Goal: Communication & Community: Answer question/provide support

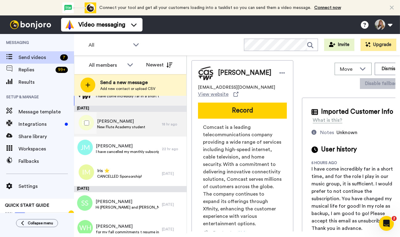
scroll to position [21, 0]
click at [136, 126] on span "New Flute Academy student" at bounding box center [121, 126] width 48 height 5
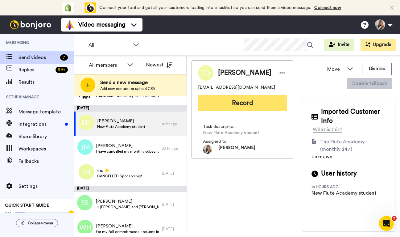
click at [237, 107] on button "Record" at bounding box center [242, 103] width 89 height 16
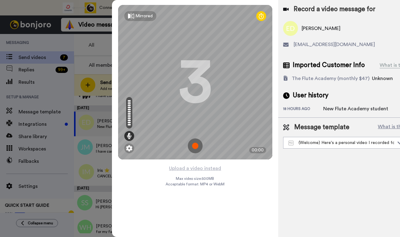
click at [194, 146] on img at bounding box center [195, 145] width 15 height 15
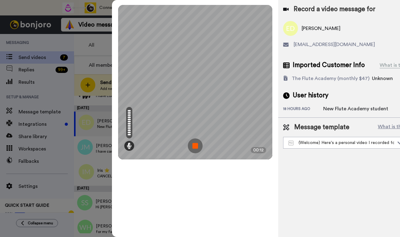
click at [194, 146] on img at bounding box center [195, 145] width 15 height 15
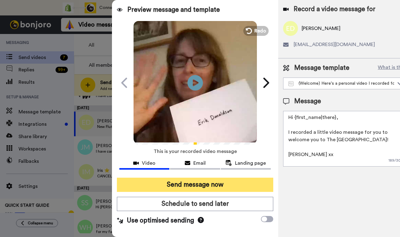
click at [194, 185] on button "Send message now" at bounding box center [195, 185] width 157 height 14
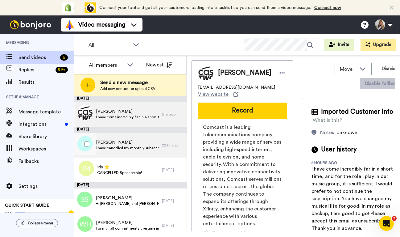
click at [153, 148] on span "I have cancelled my monthly subscription for the next two months as I will be t…" at bounding box center [127, 147] width 63 height 5
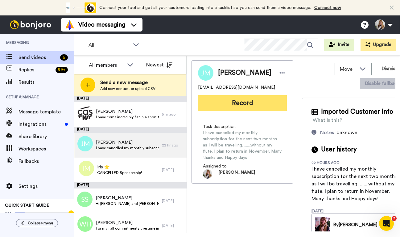
click at [220, 107] on button "Record" at bounding box center [242, 103] width 89 height 16
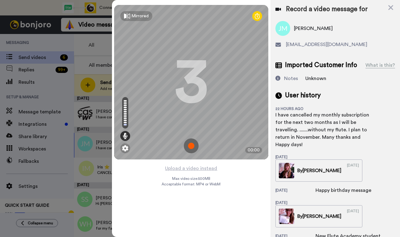
click at [196, 144] on img at bounding box center [191, 145] width 15 height 15
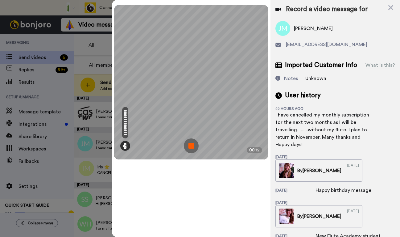
click at [196, 144] on img at bounding box center [191, 145] width 15 height 15
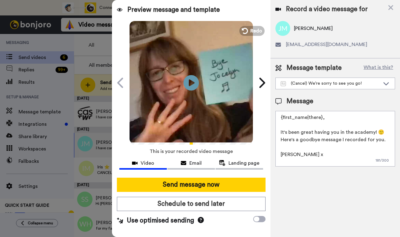
click at [296, 132] on textarea "{first_name|there}, It's been great having you in the academy! 🙂 Here's a goodb…" at bounding box center [336, 139] width 120 height 56
click at [291, 139] on textarea "{first_name|there}, It's great having you in the academy! 🙂 Here's a goodbye me…" at bounding box center [336, 139] width 120 height 56
click at [357, 140] on textarea "{first_name|there}, It's great having you in the academy! 🙂 Here's a little mes…" at bounding box center [336, 139] width 120 height 56
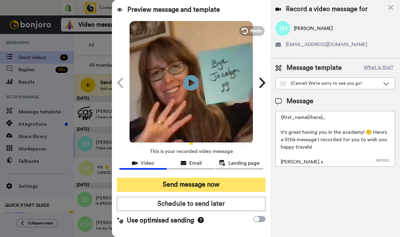
type textarea "{first_name|there}, It's great having you in the academy! 🙂 Here's a little mes…"
click at [210, 182] on button "Send message now" at bounding box center [191, 185] width 149 height 14
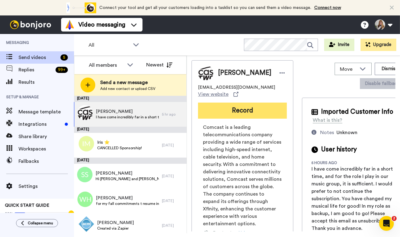
click at [242, 115] on button "Record" at bounding box center [242, 111] width 89 height 16
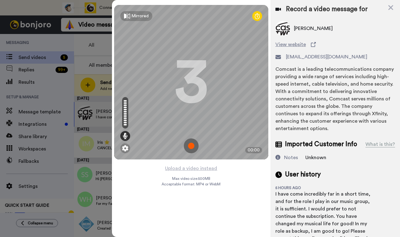
click at [193, 142] on img at bounding box center [191, 145] width 15 height 15
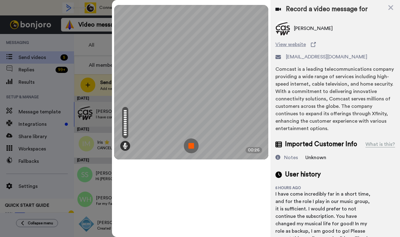
click at [193, 142] on img at bounding box center [191, 145] width 15 height 15
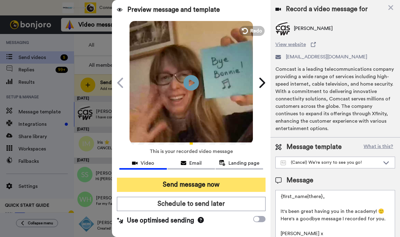
click at [184, 185] on button "Send message now" at bounding box center [191, 185] width 149 height 14
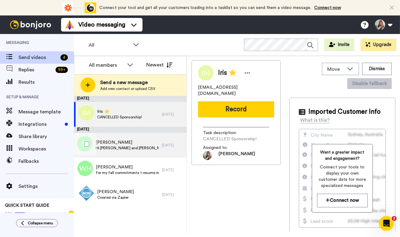
click at [163, 151] on div "[PERSON_NAME] Hi [PERSON_NAME] and [PERSON_NAME], I have enjoyed my little jour…" at bounding box center [130, 145] width 113 height 25
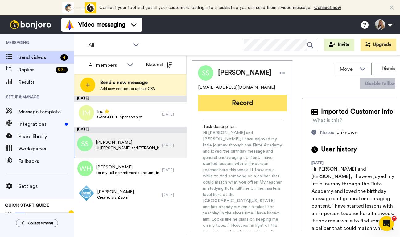
click at [228, 103] on button "Record" at bounding box center [242, 103] width 89 height 16
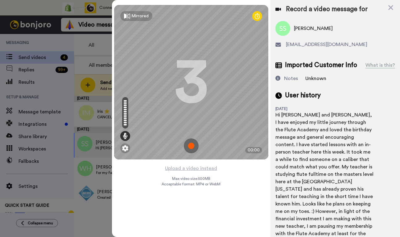
click at [193, 145] on img at bounding box center [191, 145] width 15 height 15
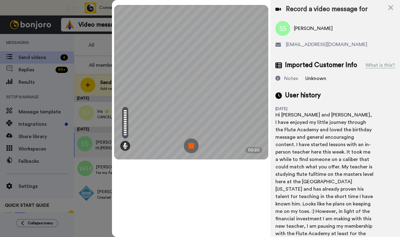
click at [193, 145] on img at bounding box center [191, 145] width 15 height 15
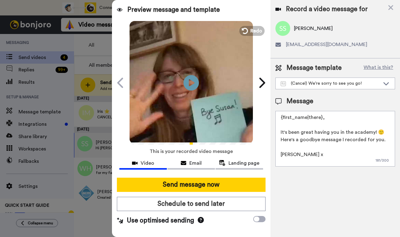
click at [384, 131] on textarea "{first_name|there}, It's been great having you in the academy! 🙂 Here's a goodb…" at bounding box center [336, 139] width 120 height 56
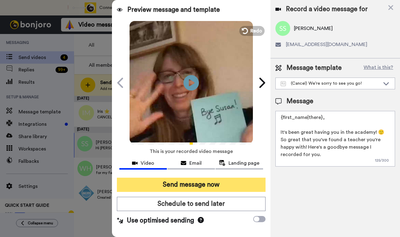
type textarea "{first_name|there}, It's been great having you in the academy! 🙂 So great that …"
click at [224, 182] on button "Send message now" at bounding box center [191, 185] width 149 height 14
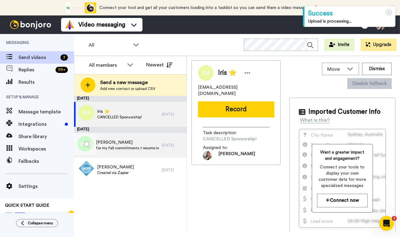
click at [153, 149] on span "for my fall commitments t resume in September so I must leave the Academy. It h…" at bounding box center [127, 147] width 63 height 5
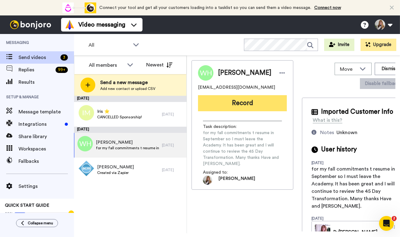
click at [224, 103] on button "Record" at bounding box center [242, 103] width 89 height 16
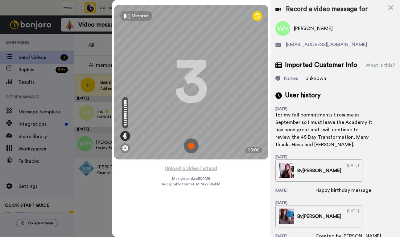
click at [193, 144] on img at bounding box center [191, 145] width 15 height 15
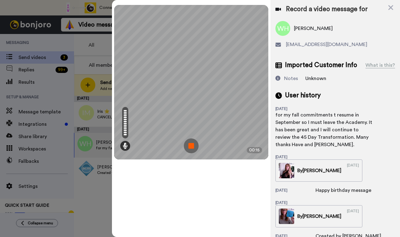
click at [193, 144] on img at bounding box center [191, 145] width 15 height 15
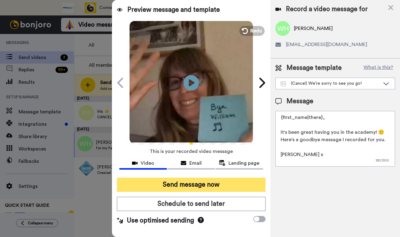
click at [196, 187] on button "Send message now" at bounding box center [191, 185] width 149 height 14
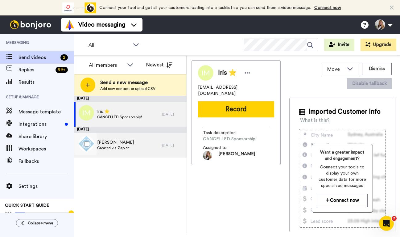
click at [165, 152] on div "John Lorenti Created via Zapier 1 day ago" at bounding box center [130, 145] width 113 height 25
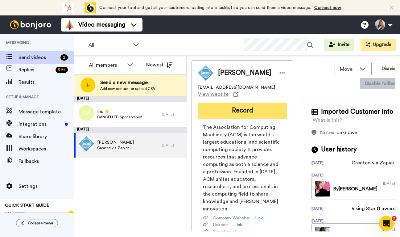
click at [233, 110] on button "Record" at bounding box center [242, 111] width 89 height 16
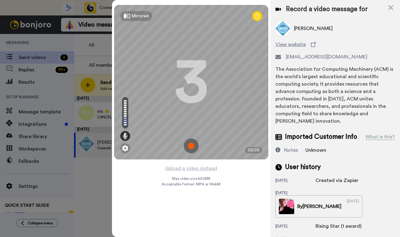
click at [196, 144] on img at bounding box center [191, 145] width 15 height 15
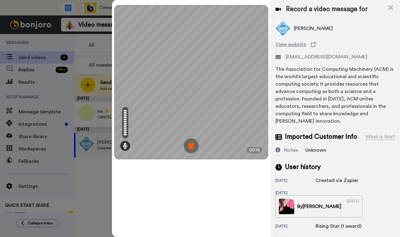
click at [196, 144] on img at bounding box center [191, 145] width 15 height 15
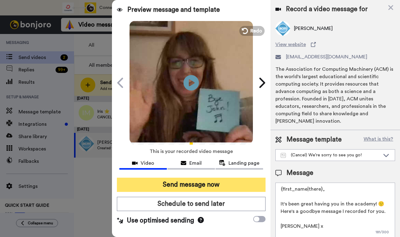
click at [198, 183] on button "Send message now" at bounding box center [191, 185] width 149 height 14
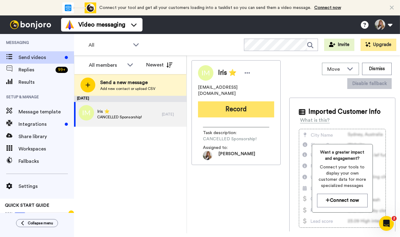
click at [240, 106] on button "Record" at bounding box center [236, 109] width 76 height 16
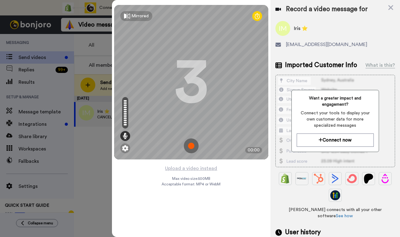
click at [190, 143] on img at bounding box center [191, 145] width 15 height 15
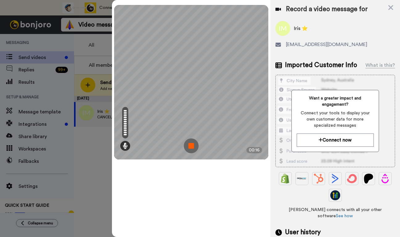
click at [190, 143] on img at bounding box center [191, 145] width 15 height 15
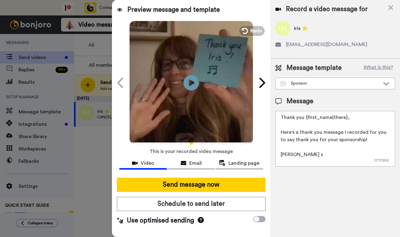
click at [356, 141] on textarea "Thank you {first_name|there}, Here's a thank you message I recorded for you to …" at bounding box center [336, 139] width 120 height 56
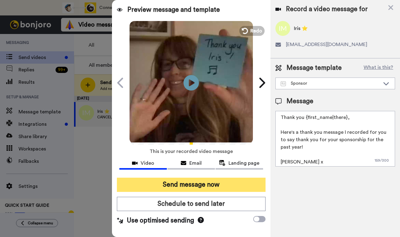
type textarea "Thank you {first_name|there}, Here's a thank you message I recorded for you to …"
click at [217, 186] on button "Send message now" at bounding box center [191, 185] width 149 height 14
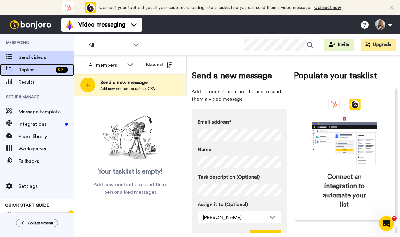
click at [56, 73] on div "Replies 99 +" at bounding box center [37, 70] width 74 height 12
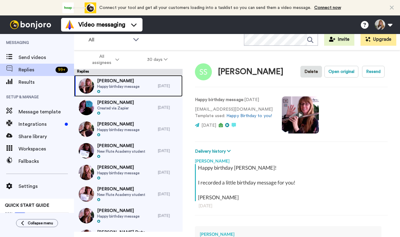
click at [124, 86] on span "Happy birthday message" at bounding box center [118, 86] width 42 height 5
type textarea "x"
